Goal: Task Accomplishment & Management: Manage account settings

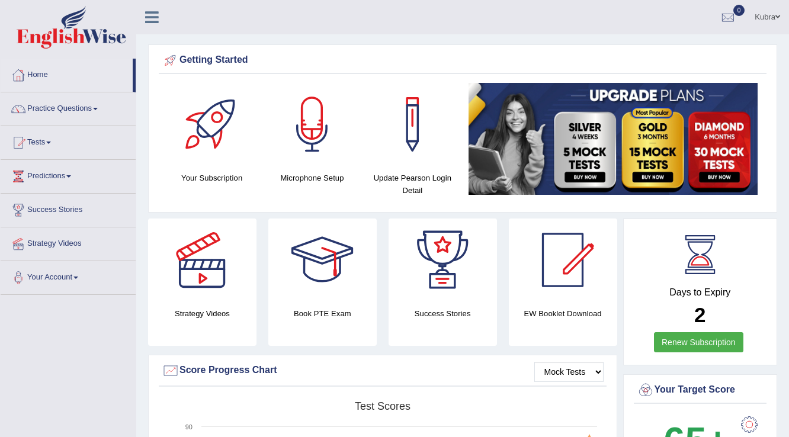
click at [657, 17] on link "Kubra" at bounding box center [767, 15] width 43 height 31
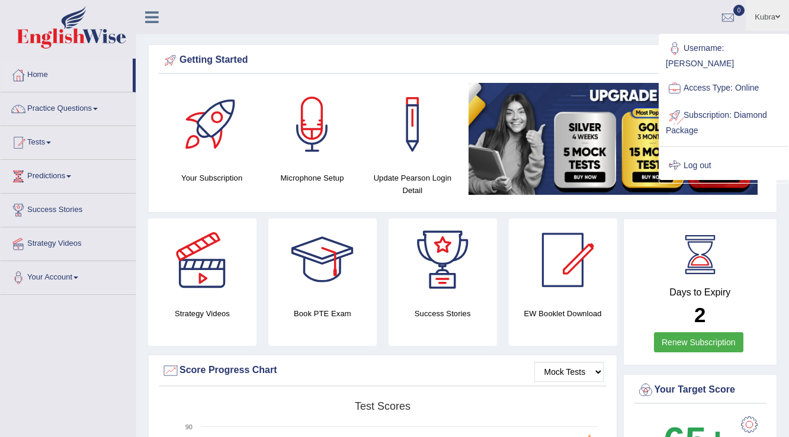
click at [657, 152] on link "Log out" at bounding box center [724, 165] width 128 height 27
